Goal: Understand process/instructions: Learn how to perform a task or action

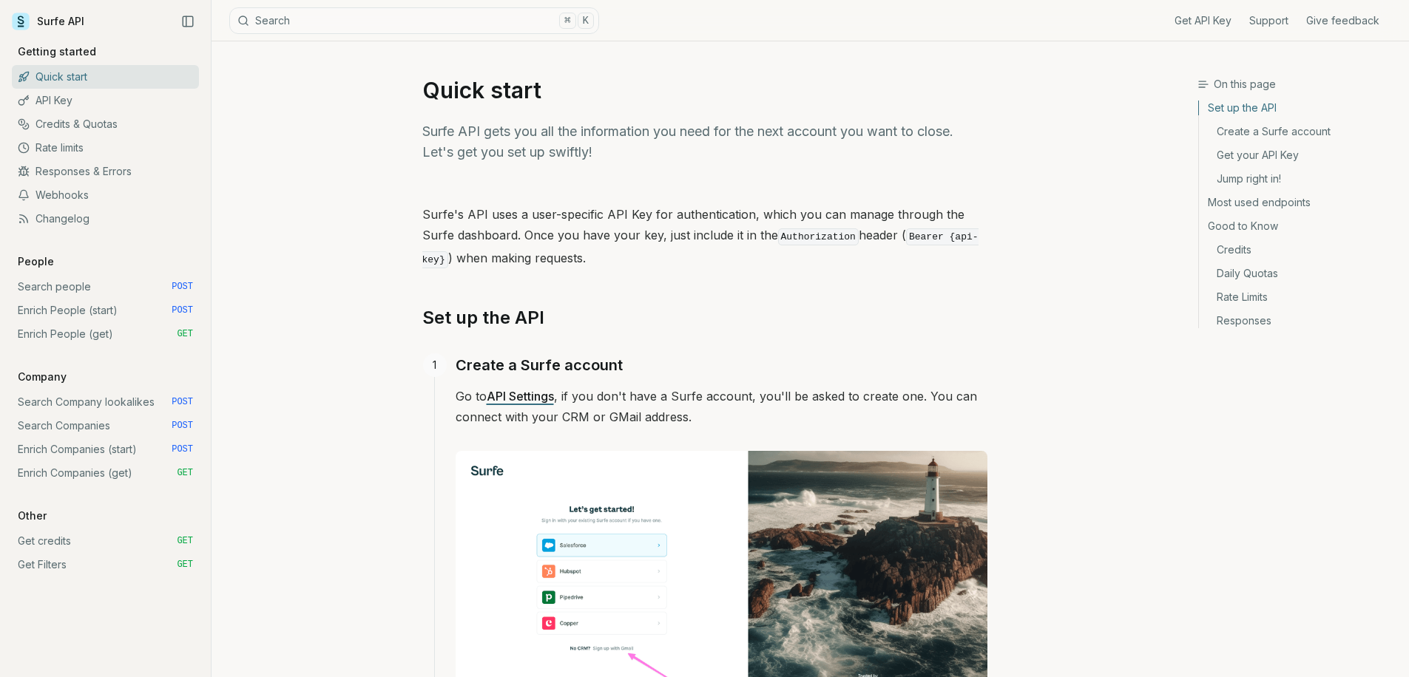
click at [99, 336] on link "Enrich People (get) GET" at bounding box center [105, 334] width 187 height 24
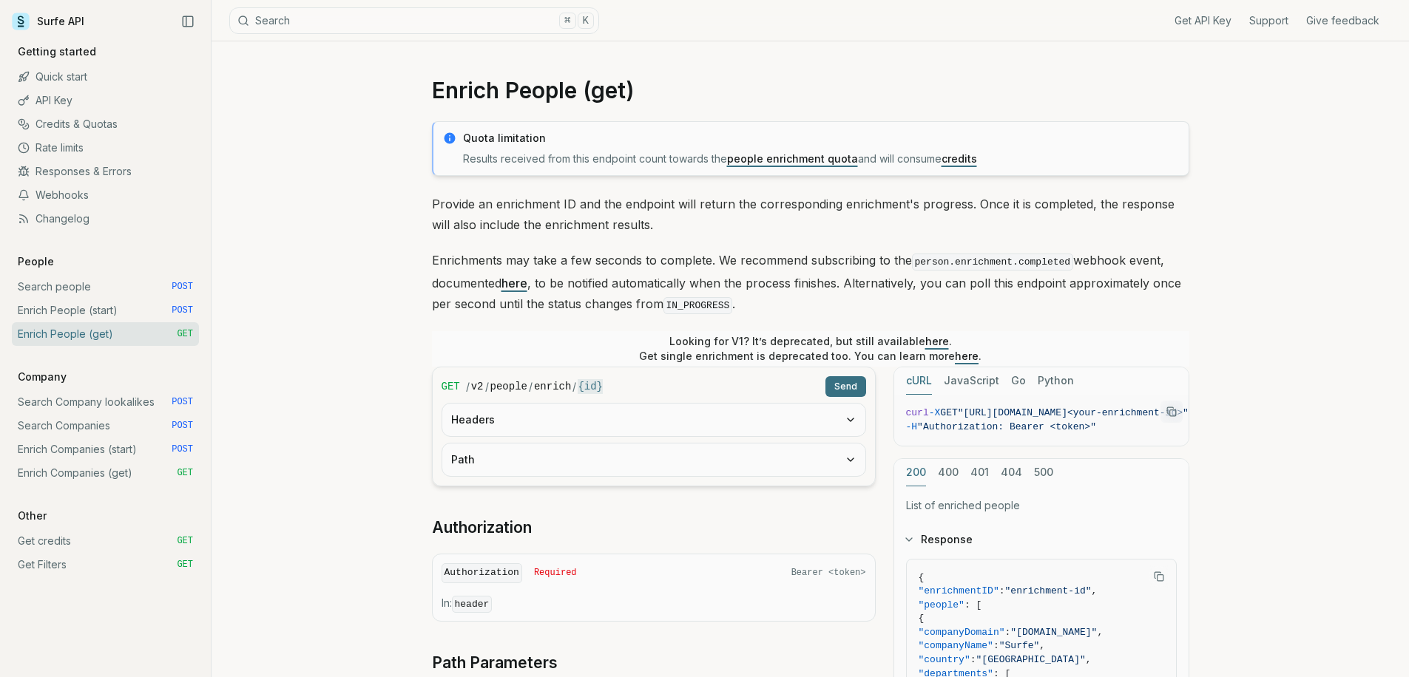
click at [538, 433] on button "Headers" at bounding box center [653, 420] width 423 height 33
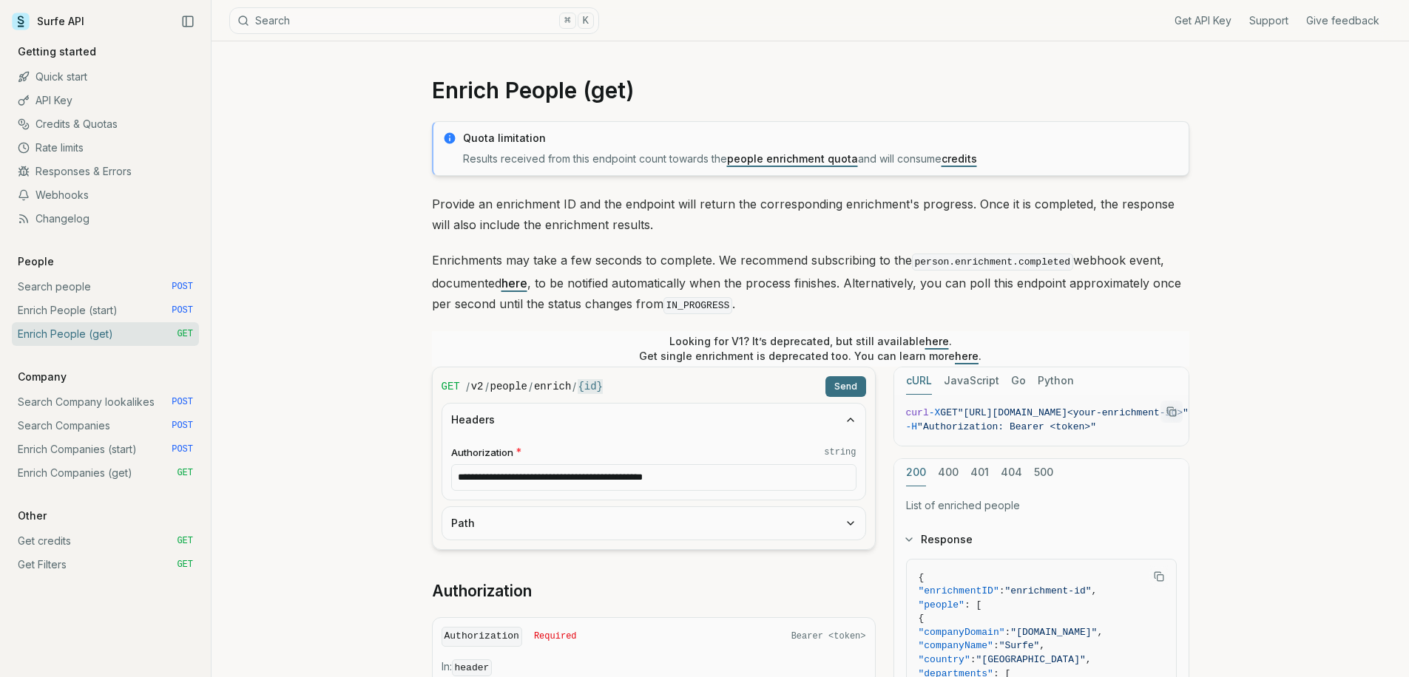
click at [538, 493] on div "**********" at bounding box center [653, 468] width 423 height 64
click at [532, 518] on button "Path" at bounding box center [653, 523] width 423 height 33
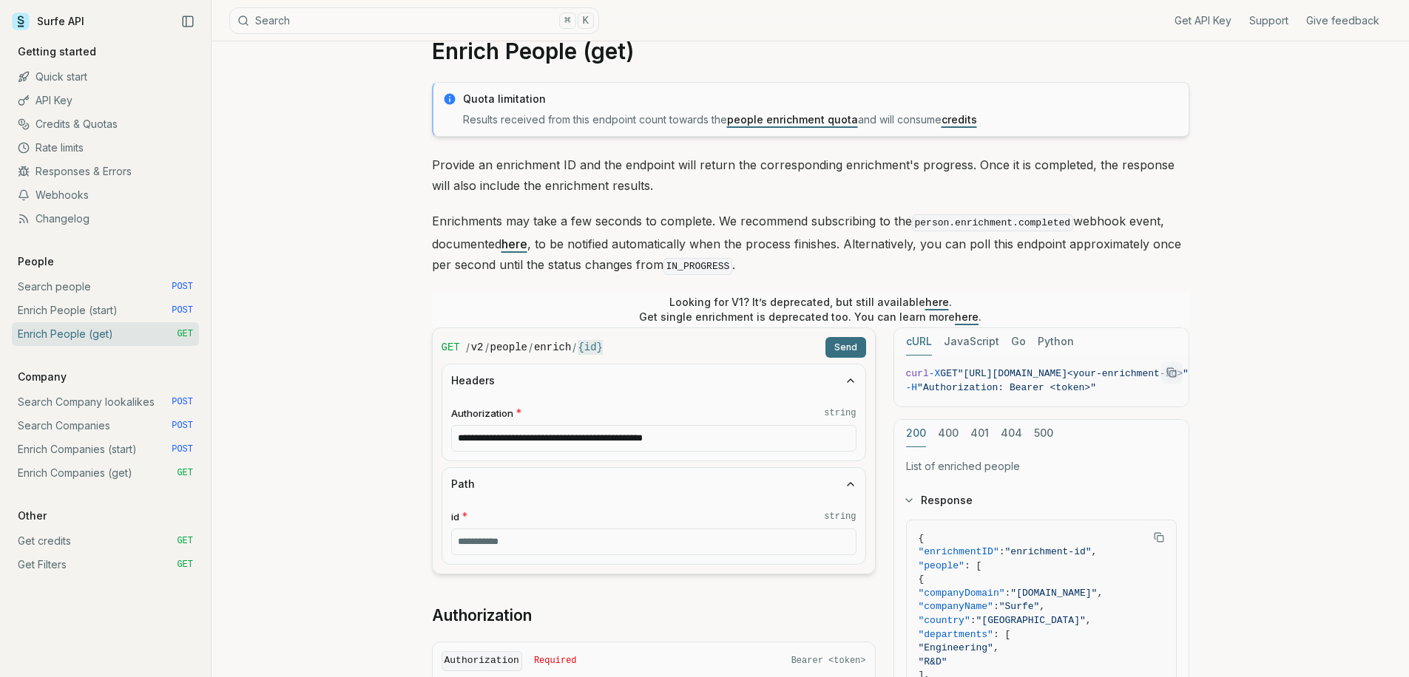
scroll to position [83, 0]
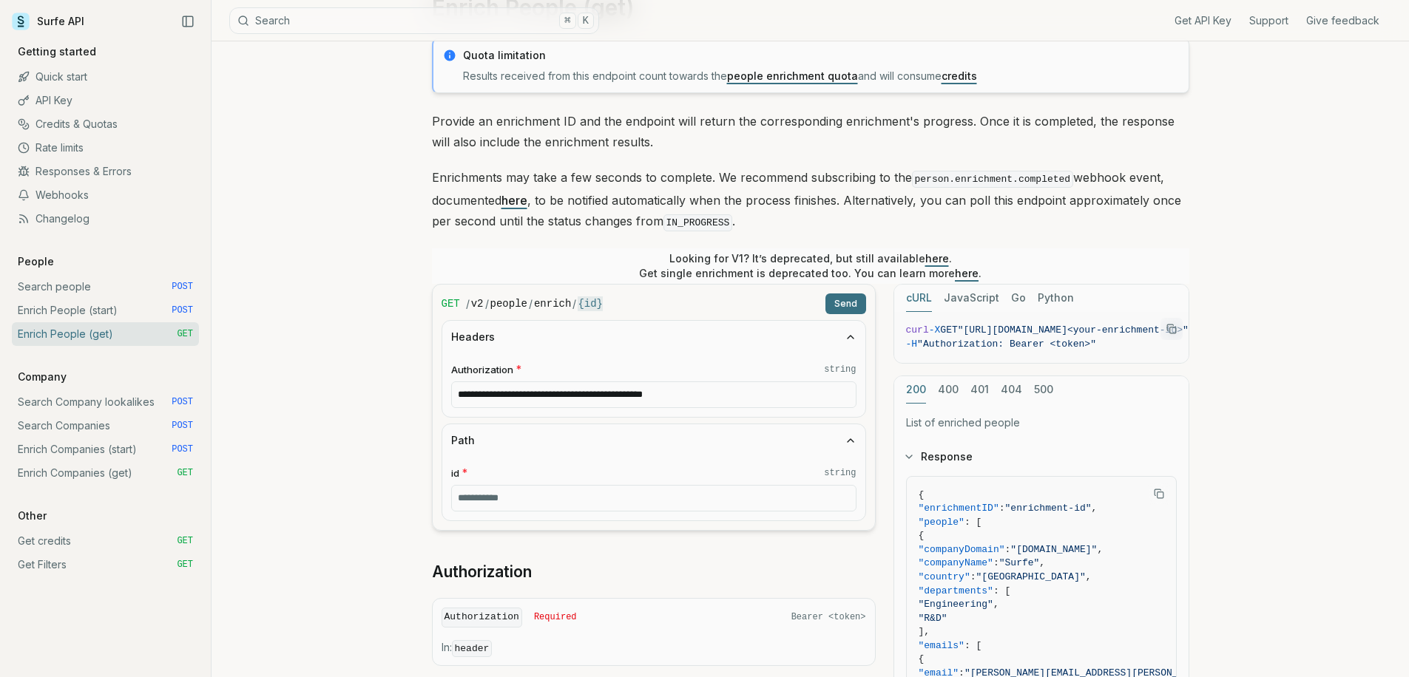
click at [84, 283] on link "Search people POST" at bounding box center [105, 287] width 187 height 24
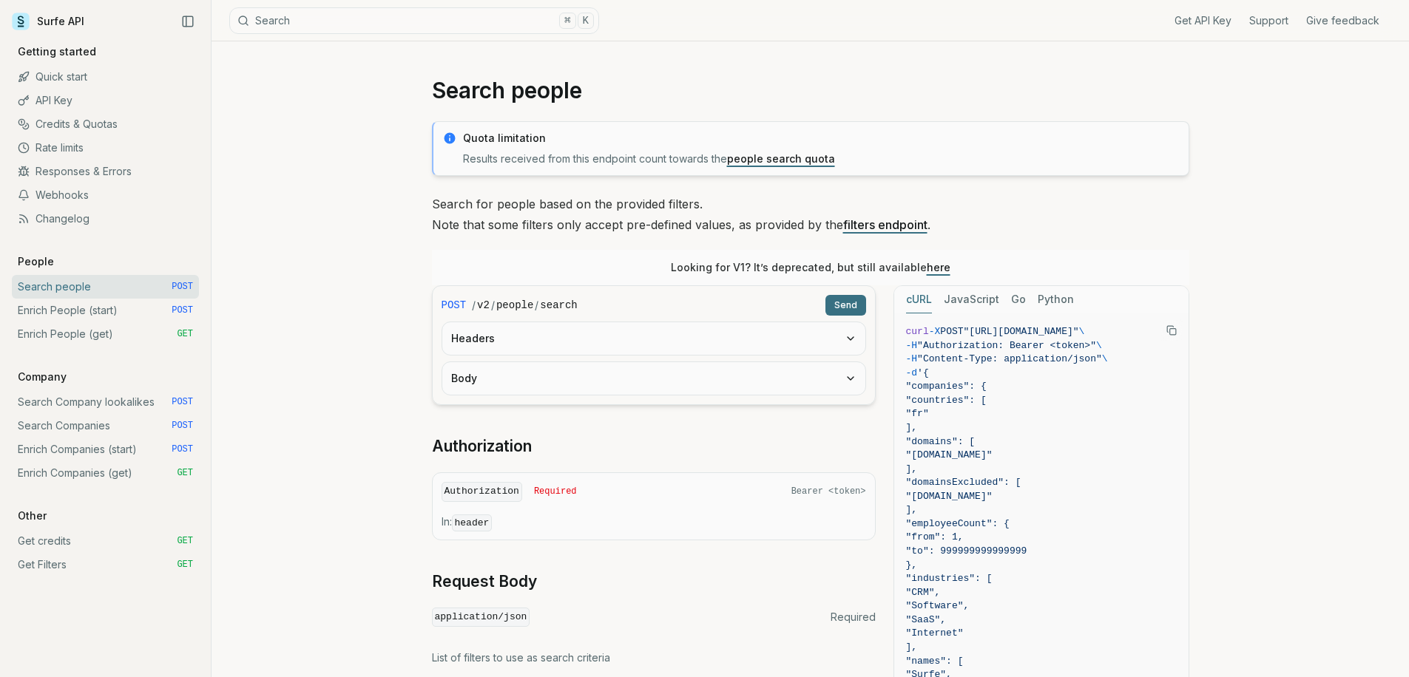
click at [598, 339] on button "Headers" at bounding box center [653, 338] width 423 height 33
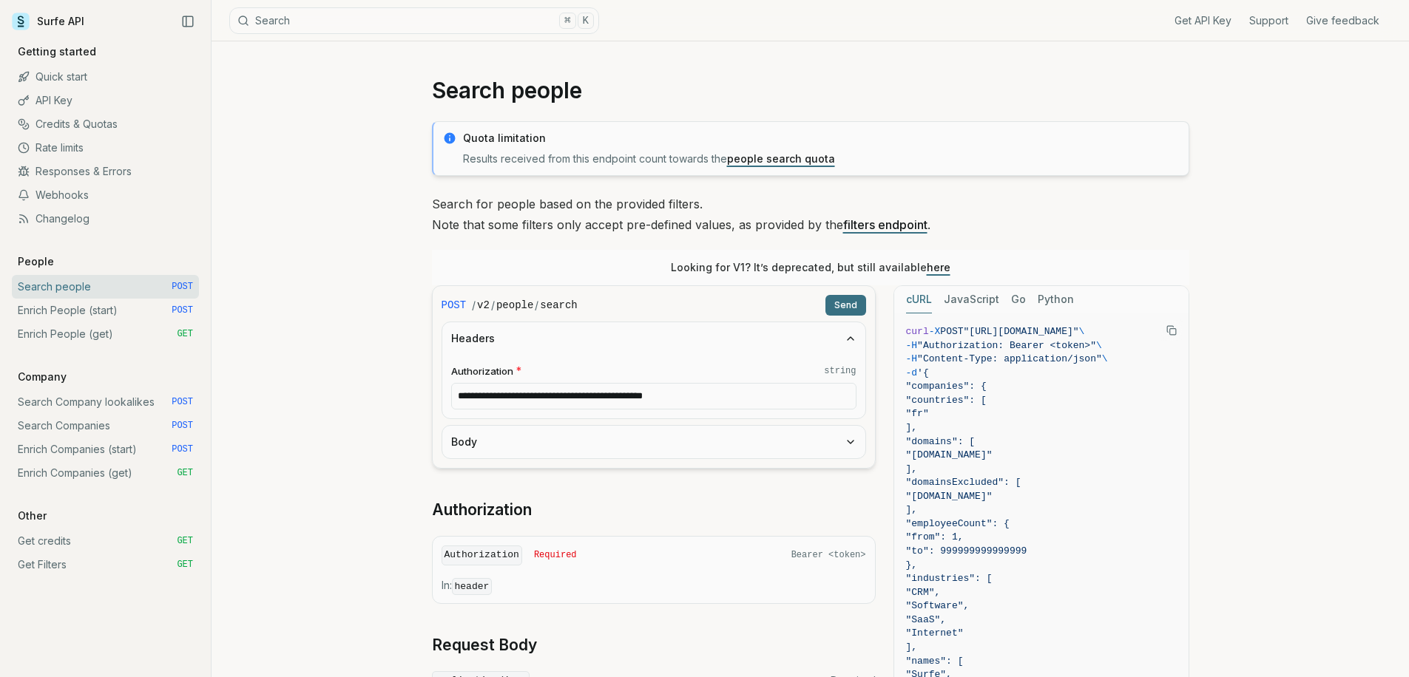
drag, startPoint x: 589, startPoint y: 411, endPoint x: 589, endPoint y: 419, distance: 8.1
click at [589, 412] on div "**********" at bounding box center [653, 387] width 423 height 64
click at [587, 436] on button "Body" at bounding box center [653, 442] width 423 height 33
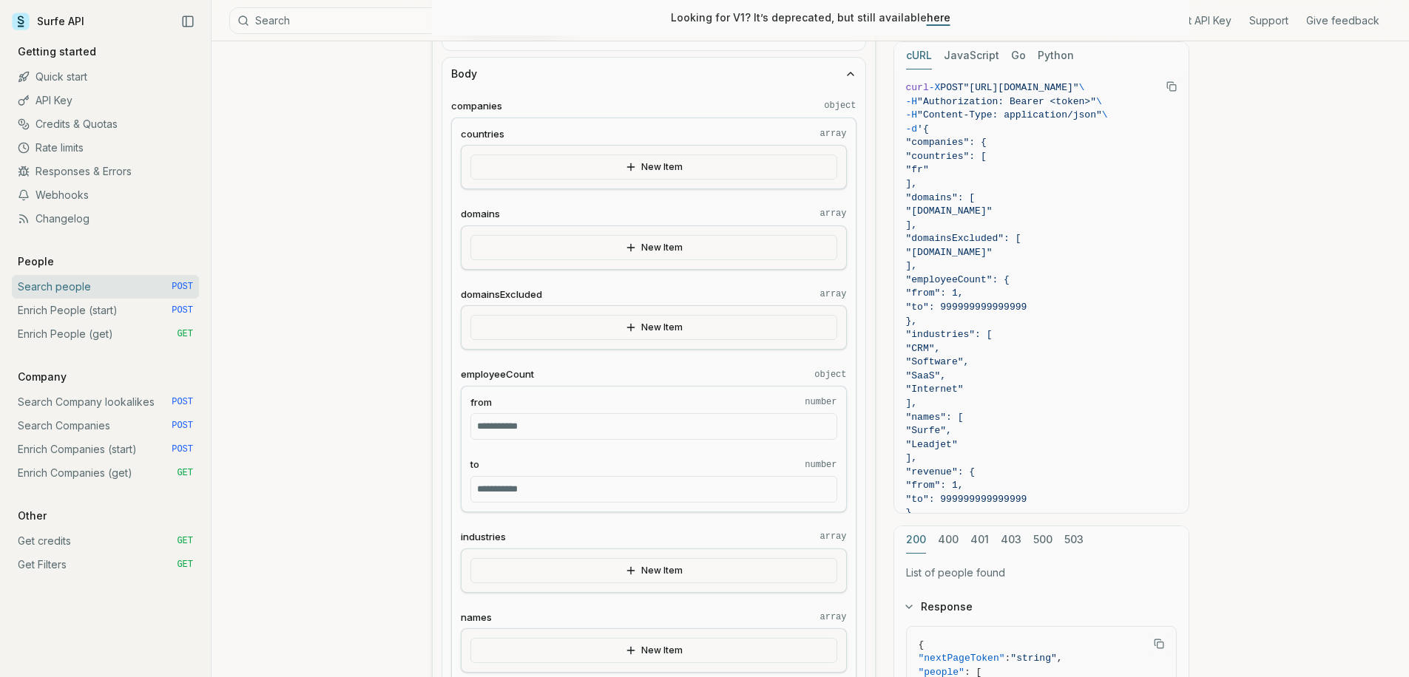
scroll to position [195, 0]
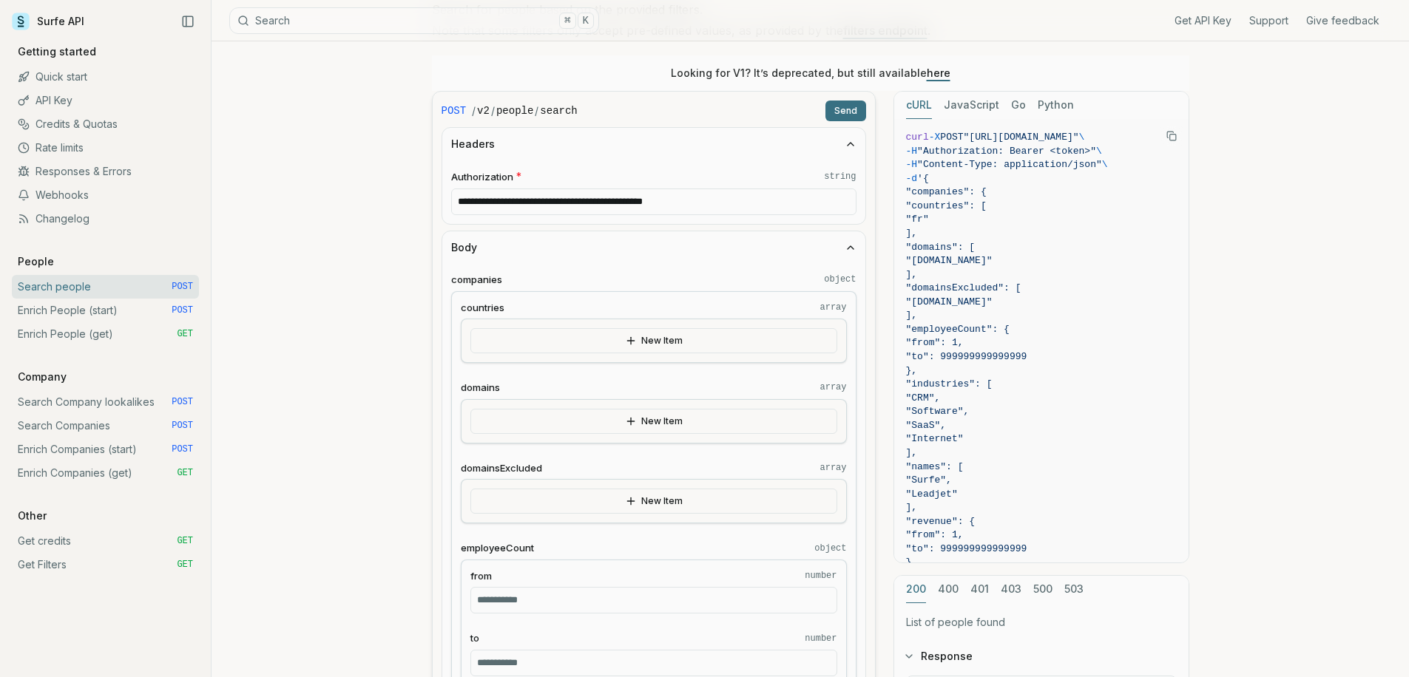
click at [856, 111] on button "Send" at bounding box center [845, 111] width 41 height 21
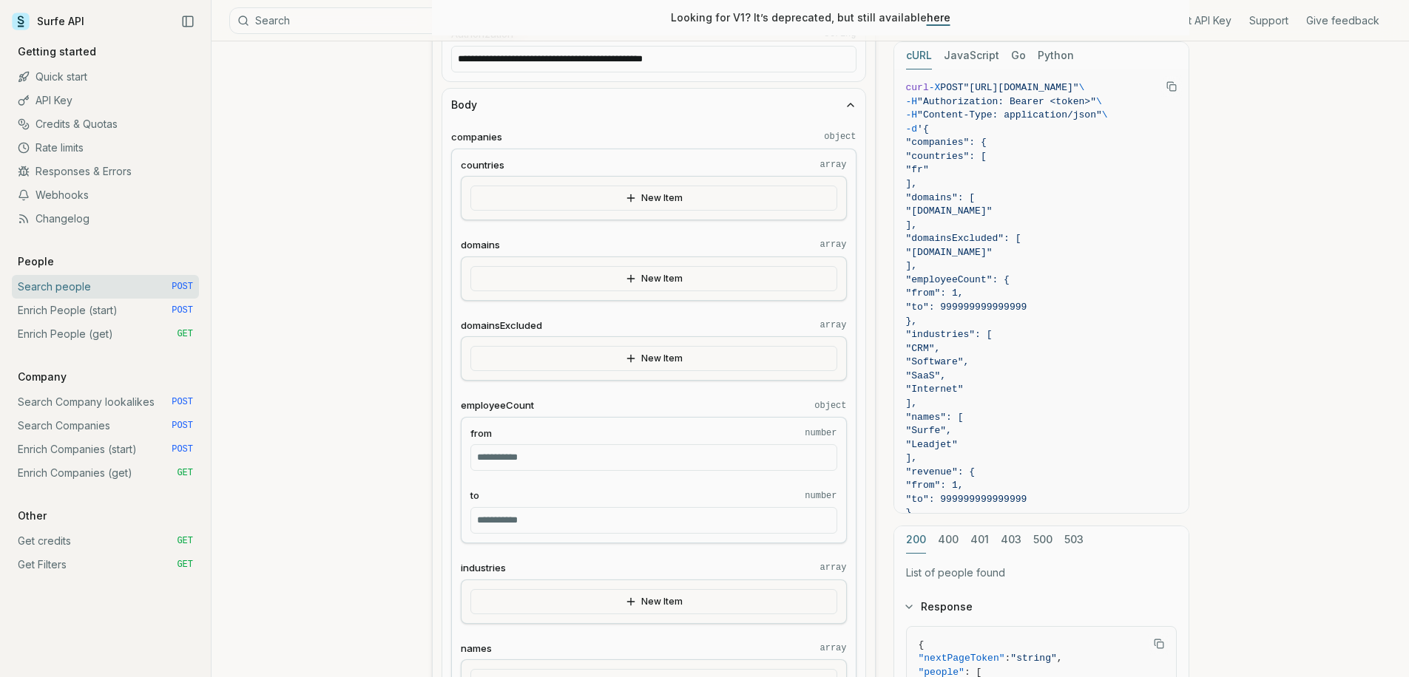
scroll to position [86, 0]
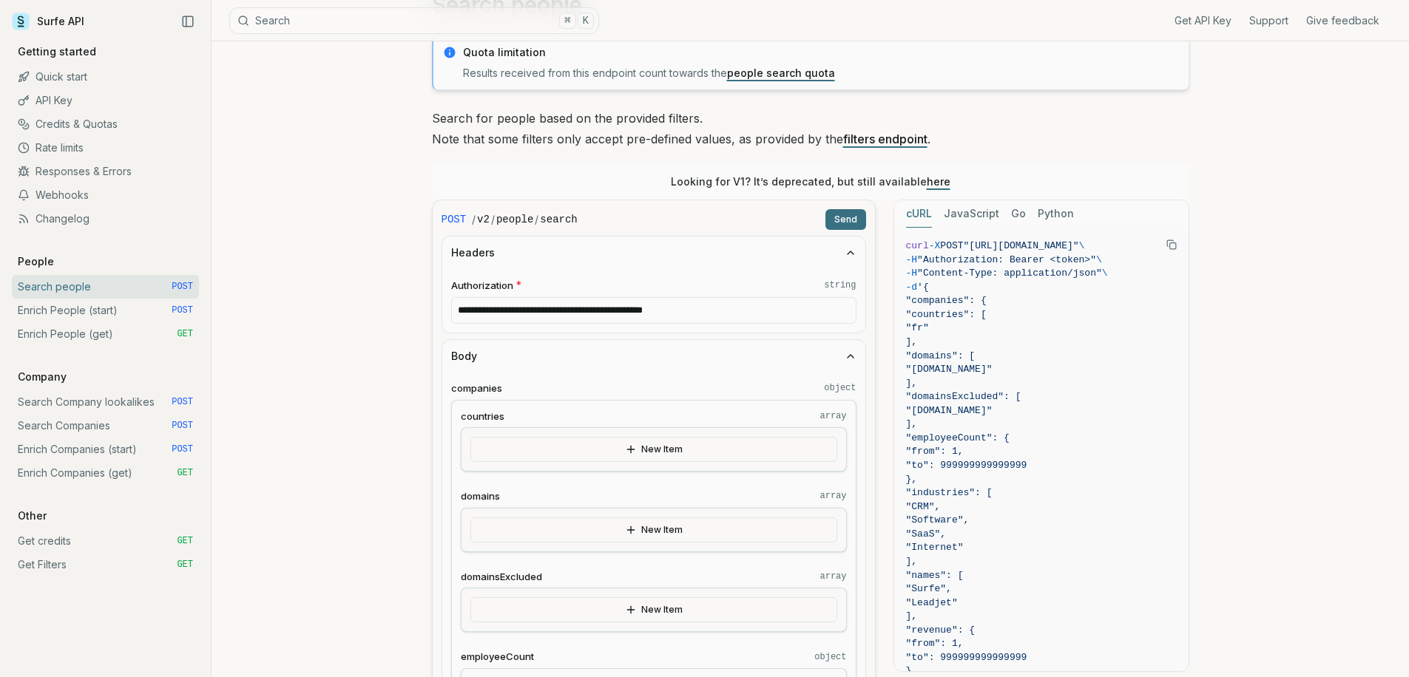
click at [859, 223] on button "Send" at bounding box center [845, 219] width 41 height 21
click at [844, 224] on button "Send" at bounding box center [845, 219] width 41 height 21
